Goal: Book appointment/travel/reservation

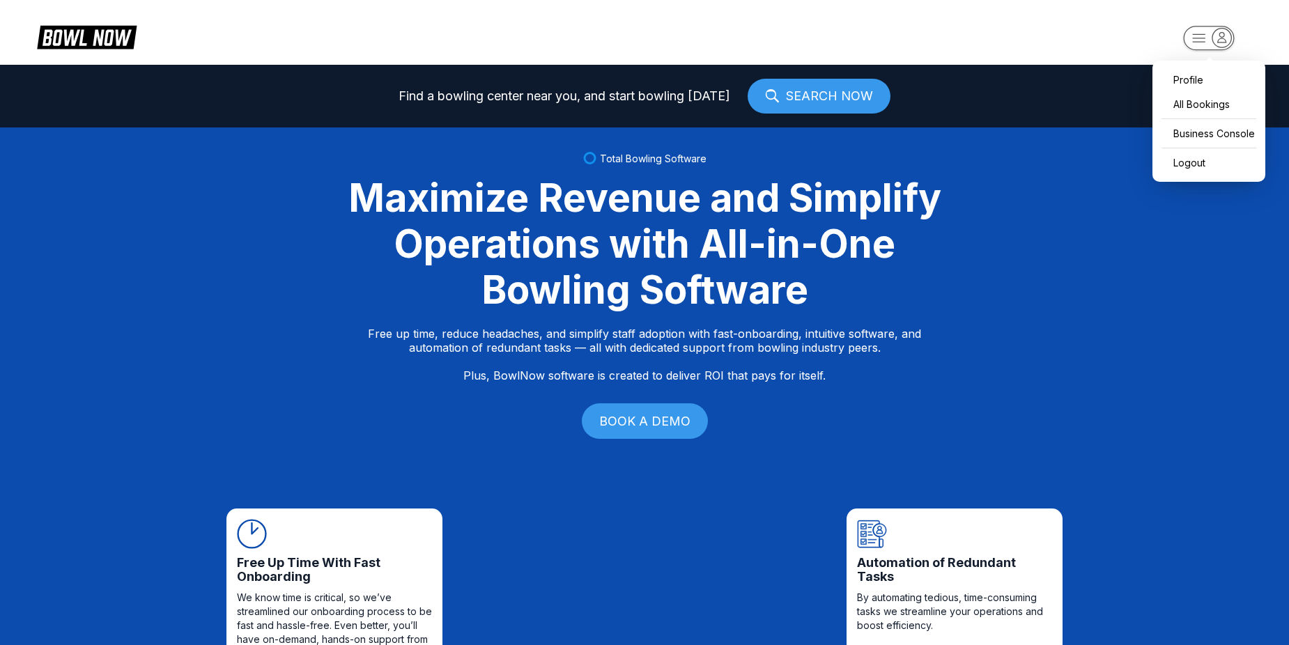
click at [1190, 42] on rect "button" at bounding box center [1208, 38] width 51 height 24
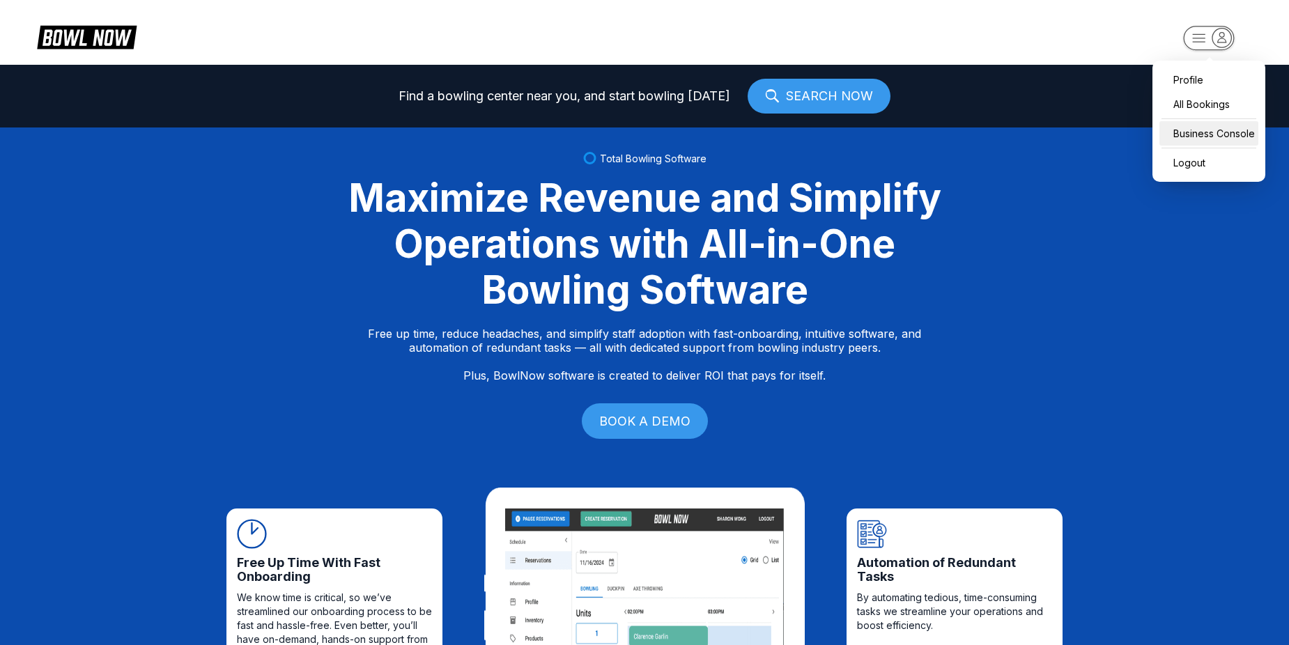
click at [1206, 128] on div "Business Console" at bounding box center [1208, 133] width 99 height 24
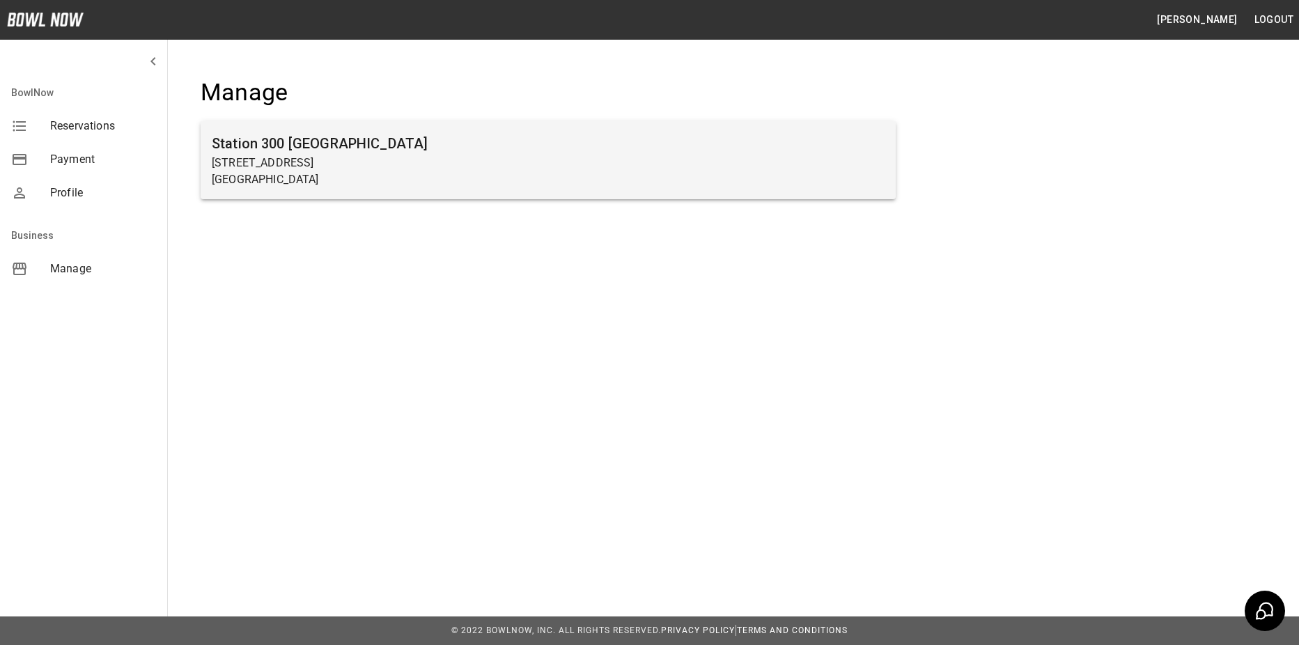
click at [442, 155] on p "[STREET_ADDRESS]" at bounding box center [548, 163] width 673 height 17
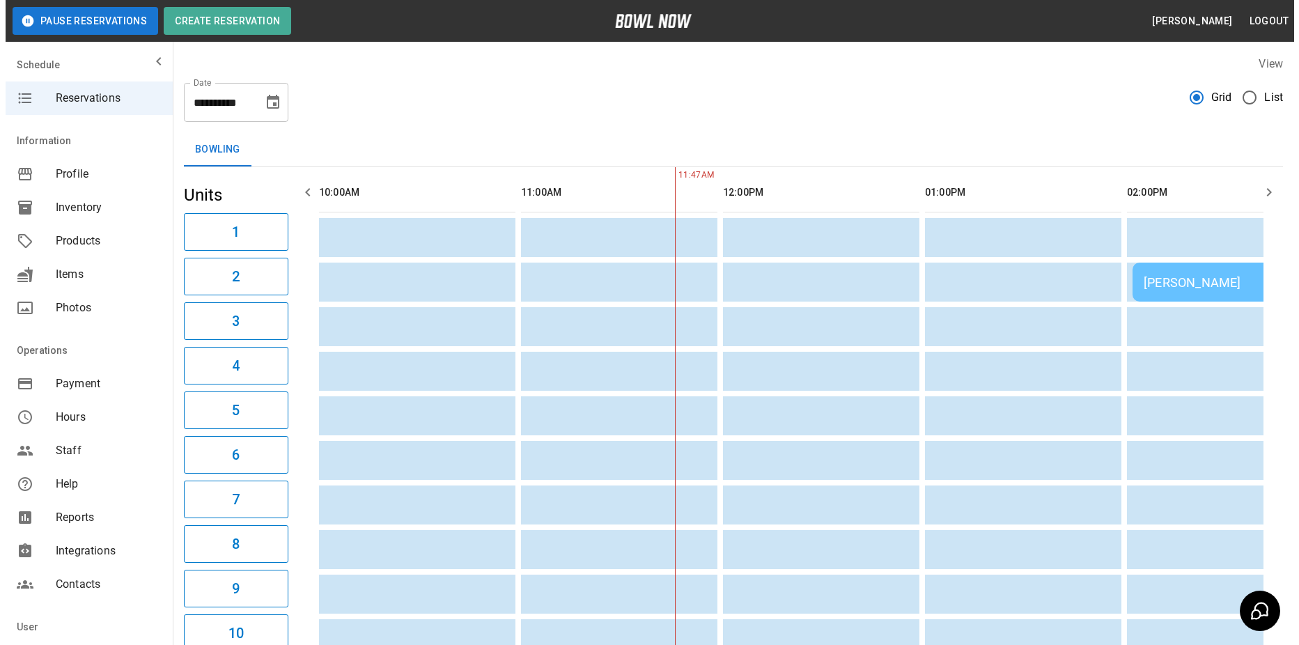
scroll to position [0, 202]
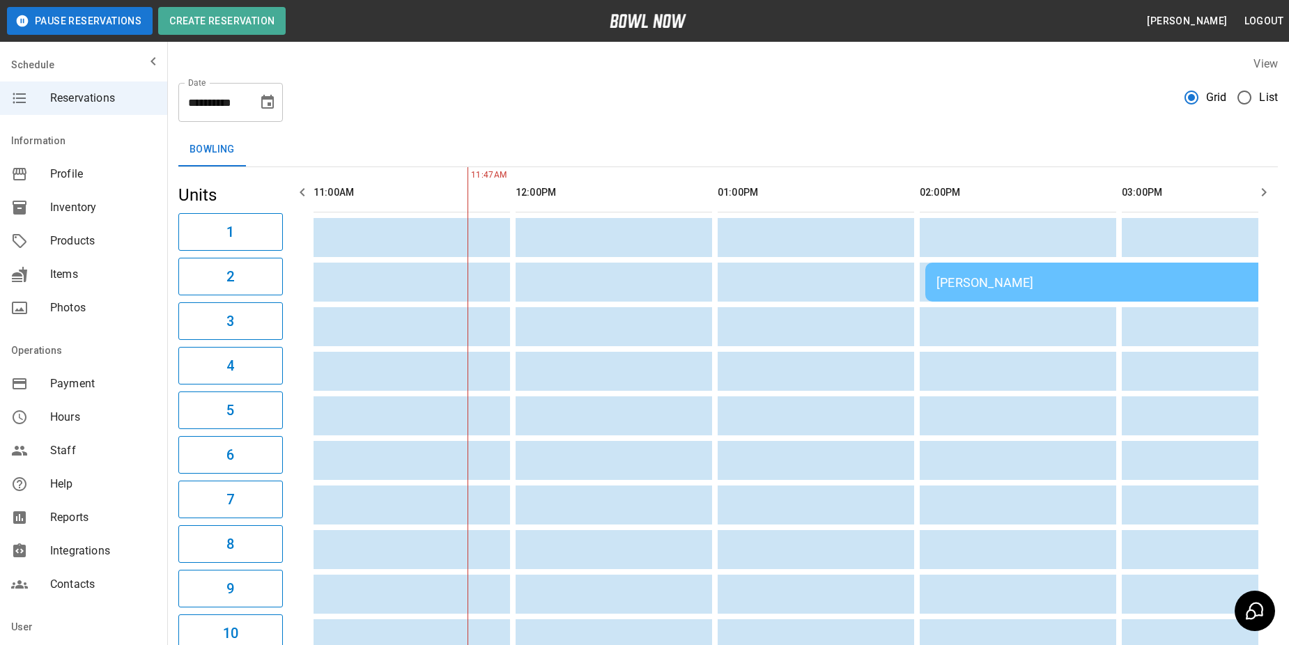
click at [1249, 76] on div "**********" at bounding box center [727, 97] width 1099 height 50
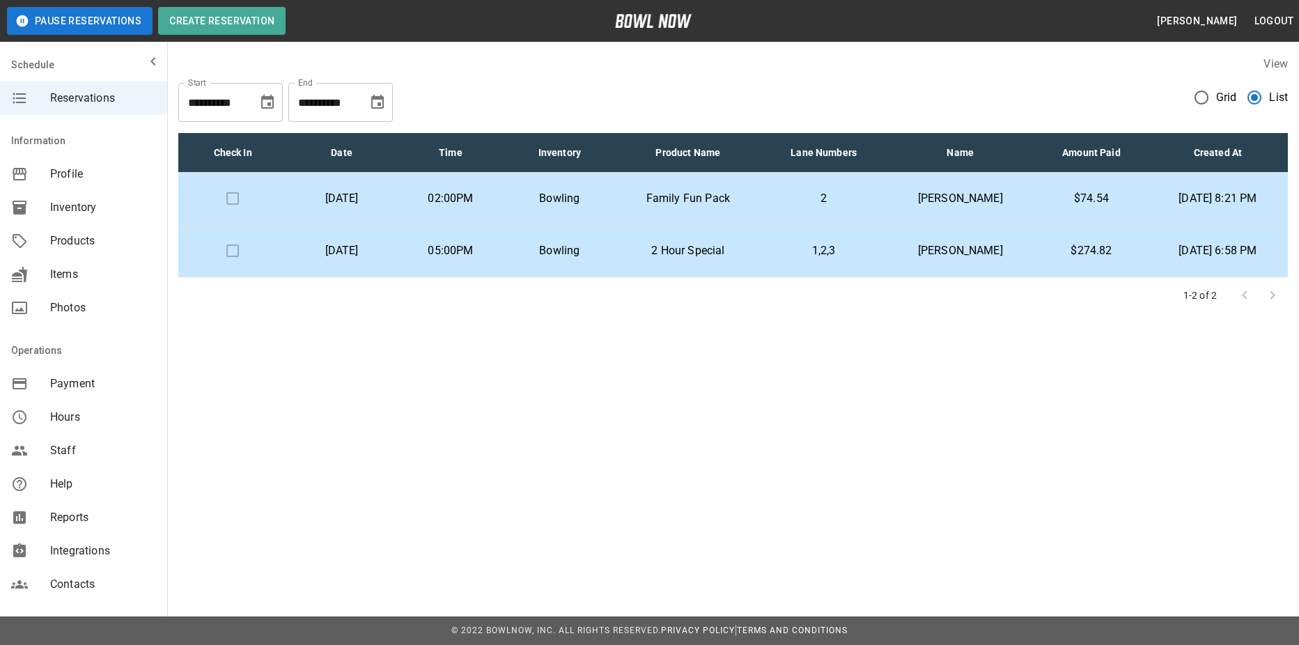
click at [720, 254] on p "2 Hour Special" at bounding box center [689, 250] width 126 height 17
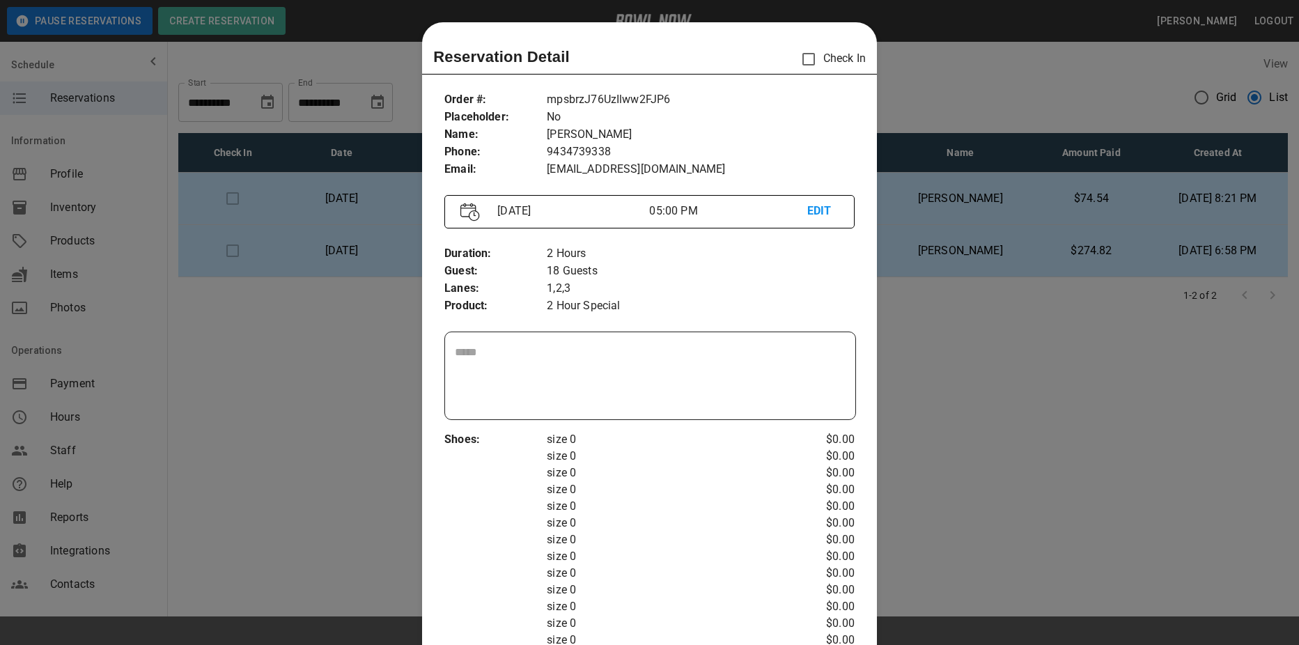
scroll to position [22, 0]
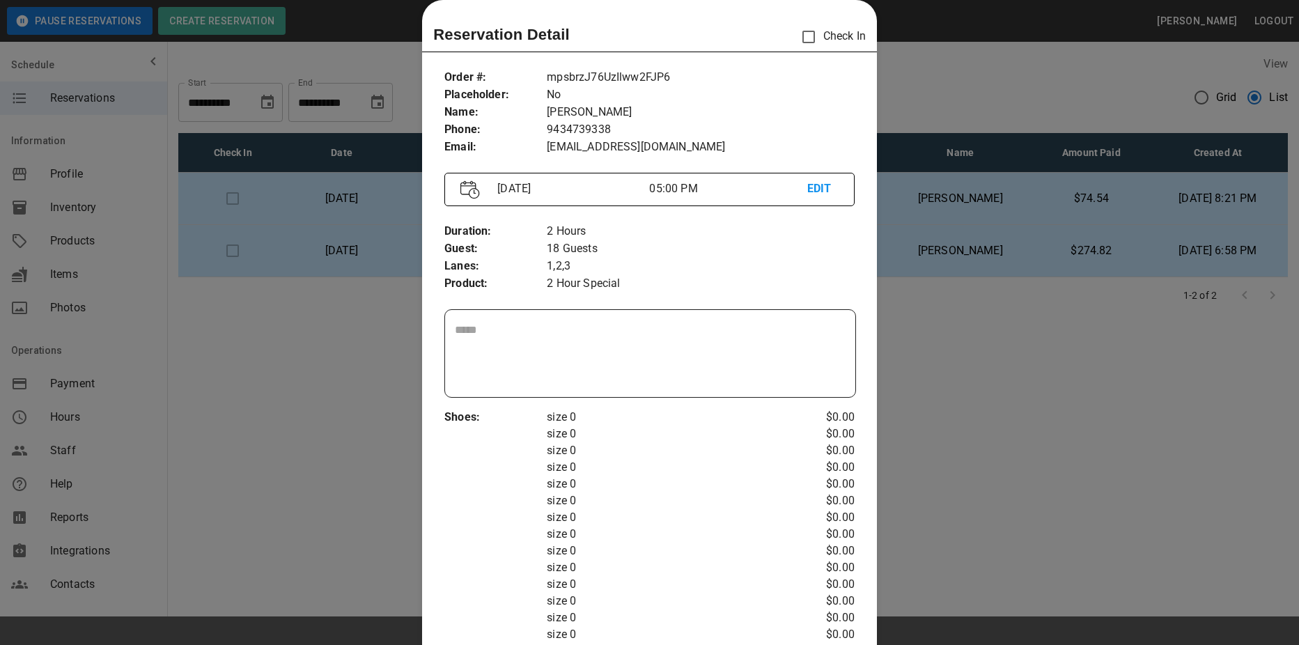
click at [720, 254] on div "2 Hours 18 Guests 1,2,3 2 Hour Special" at bounding box center [701, 258] width 308 height 70
click at [1043, 479] on div at bounding box center [649, 322] width 1299 height 645
